Goal: Task Accomplishment & Management: Use online tool/utility

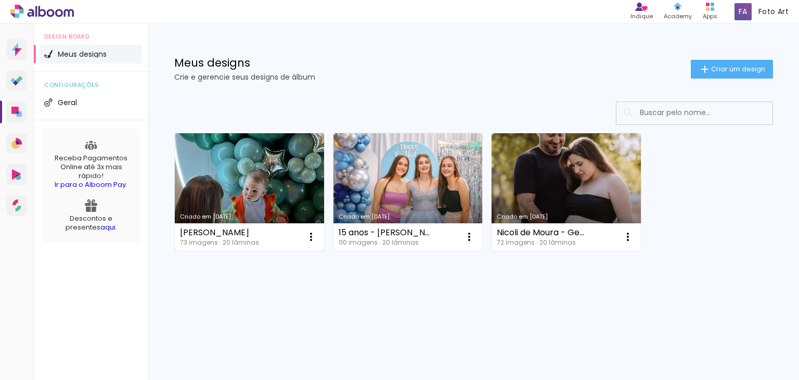
click at [255, 172] on link "Criado em [DATE]" at bounding box center [249, 192] width 149 height 118
